Goal: Find specific page/section: Find specific page/section

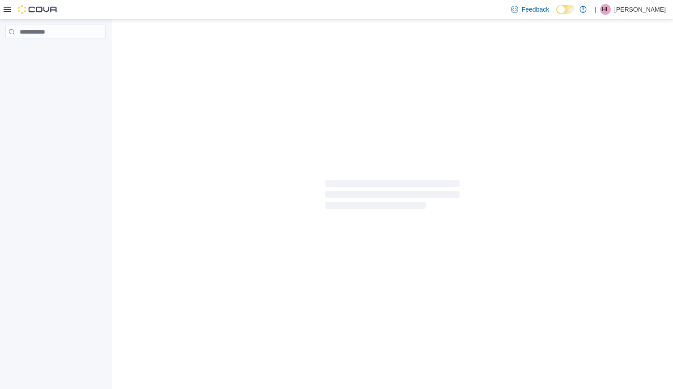
click at [654, 9] on p "[PERSON_NAME]" at bounding box center [640, 9] width 51 height 11
